Goal: Task Accomplishment & Management: Use online tool/utility

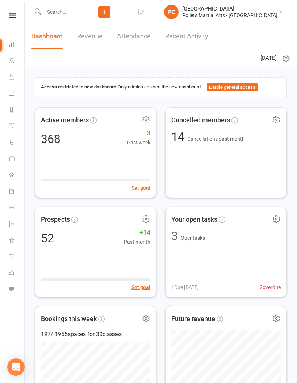
click at [70, 14] on input "text" at bounding box center [61, 12] width 38 height 10
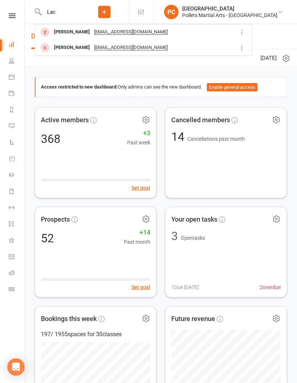
type input "Lac"
click at [163, 48] on div "[PERSON_NAME] [EMAIL_ADDRESS][DOMAIN_NAME]" at bounding box center [133, 47] width 195 height 15
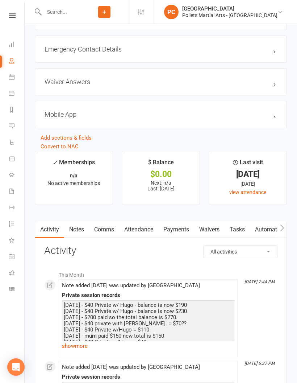
click at [79, 230] on link "Notes" at bounding box center [76, 229] width 25 height 17
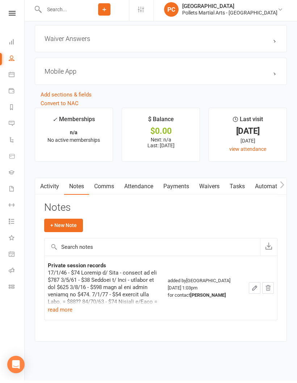
scroll to position [630, 0]
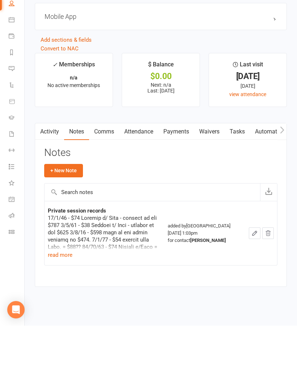
click at [253, 287] on icon "button" at bounding box center [255, 290] width 7 height 7
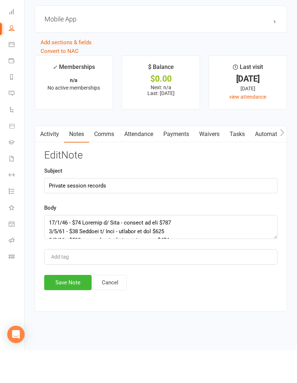
scroll to position [654, 0]
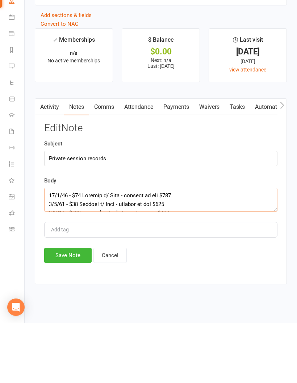
click at [52, 248] on textarea at bounding box center [160, 260] width 233 height 24
click at [84, 248] on textarea at bounding box center [160, 260] width 233 height 24
type textarea "[DATE] - $40 Private w/ Hugo - balance is now $150 [DATE] - $40 Private w/ Hugo…"
click at [213, 282] on div "Add tag" at bounding box center [160, 289] width 233 height 15
click at [69, 307] on button "Save Note" at bounding box center [67, 314] width 47 height 15
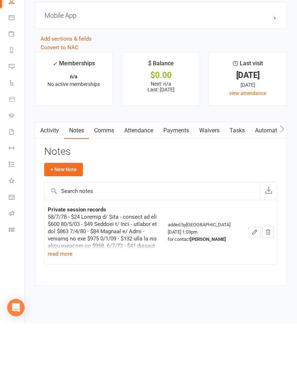
scroll to position [630, 0]
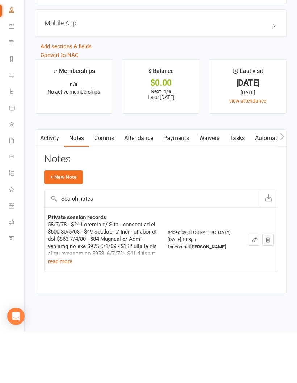
click at [11, 270] on icon at bounding box center [12, 273] width 6 height 6
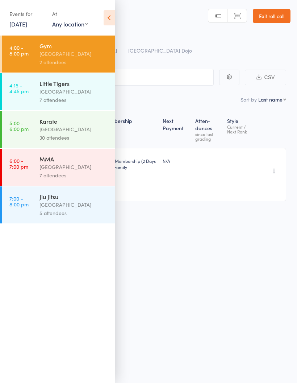
click at [72, 87] on div "Little Tigers" at bounding box center [74, 83] width 69 height 8
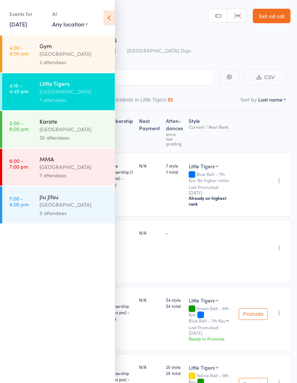
click at [109, 18] on icon at bounding box center [109, 17] width 11 height 15
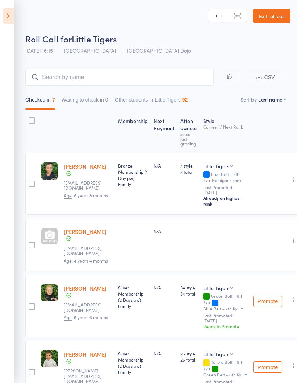
click at [3, 27] on aside "Events for [DATE] [DATE] [DATE] Sun Mon Tue Wed Thu Fri Sat 36 31 01 02 03 04 0…" at bounding box center [7, 191] width 14 height 383
click at [4, 17] on icon at bounding box center [8, 15] width 11 height 15
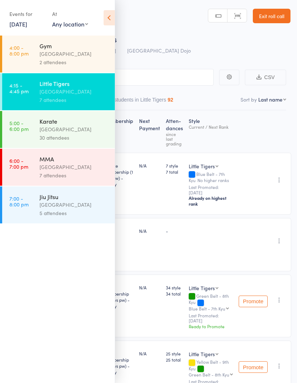
click at [72, 133] on div "[GEOGRAPHIC_DATA]" at bounding box center [74, 129] width 69 height 8
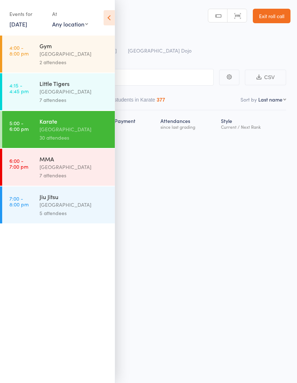
click at [106, 18] on icon at bounding box center [109, 17] width 11 height 15
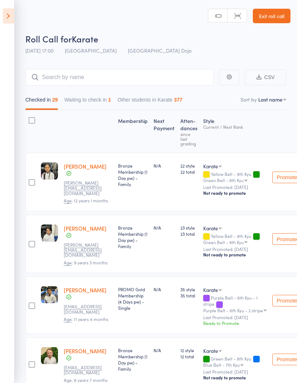
click at [97, 96] on button "Waiting to check in 1" at bounding box center [88, 101] width 47 height 17
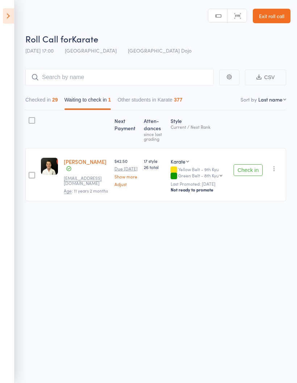
click at [34, 101] on button "Checked in 29" at bounding box center [41, 101] width 33 height 17
